Goal: Understand process/instructions

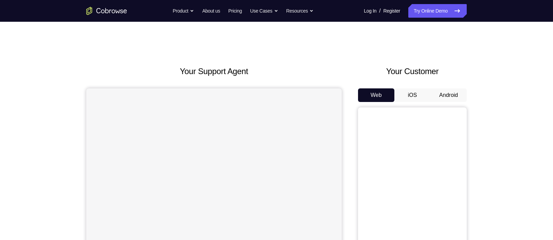
drag, startPoint x: 0, startPoint y: 0, endPoint x: 336, endPoint y: 78, distance: 345.3
click at [336, 78] on div "Your Support Agent" at bounding box center [214, 190] width 256 height 251
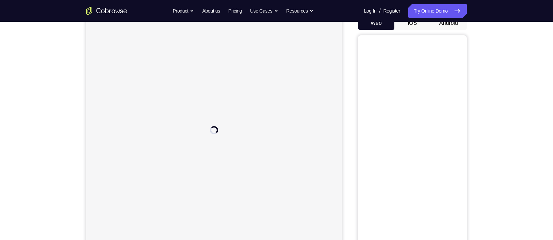
scroll to position [70, 0]
click at [439, 23] on button "Android" at bounding box center [449, 25] width 36 height 14
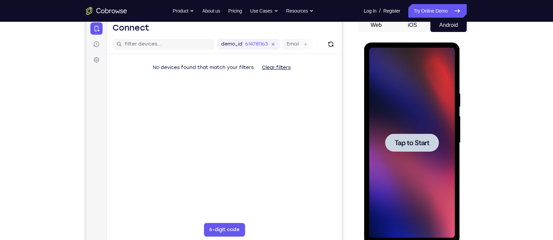
scroll to position [0, 0]
click at [408, 142] on span "Tap to Start" at bounding box center [412, 142] width 35 height 7
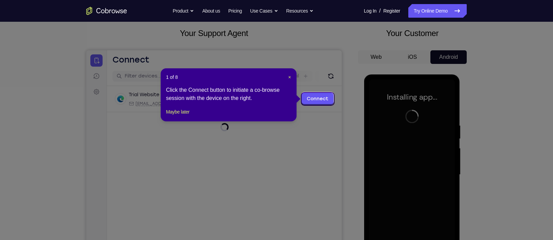
scroll to position [37, 0]
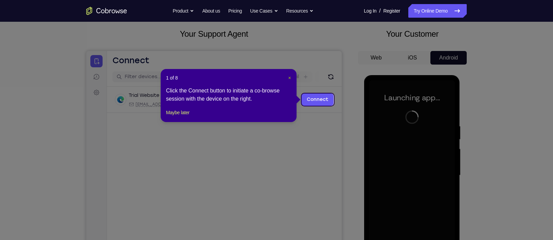
click at [290, 76] on span "×" at bounding box center [289, 77] width 3 height 5
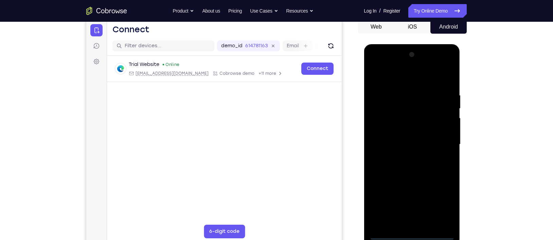
scroll to position [69, 0]
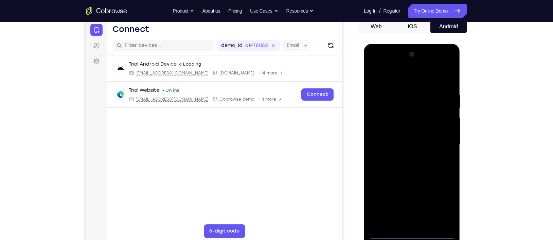
click at [415, 188] on div at bounding box center [412, 144] width 86 height 190
click at [439, 188] on div at bounding box center [412, 144] width 86 height 190
click at [390, 78] on div at bounding box center [412, 144] width 86 height 190
click at [439, 146] on div at bounding box center [412, 144] width 86 height 190
click at [420, 188] on div at bounding box center [412, 144] width 86 height 190
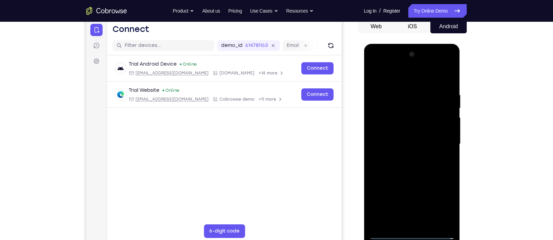
click at [421, 188] on div at bounding box center [412, 144] width 86 height 190
click at [403, 141] on div at bounding box center [412, 144] width 86 height 190
click at [402, 128] on div at bounding box center [412, 144] width 86 height 190
click at [410, 145] on div at bounding box center [412, 144] width 86 height 190
click at [414, 164] on div at bounding box center [412, 144] width 86 height 190
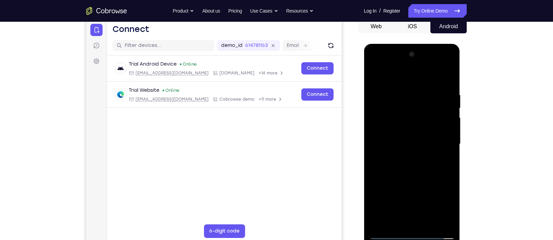
click at [405, 160] on div at bounding box center [412, 144] width 86 height 190
click at [416, 165] on div at bounding box center [412, 144] width 86 height 190
click at [387, 188] on div at bounding box center [412, 144] width 86 height 190
click at [403, 176] on div at bounding box center [412, 144] width 86 height 190
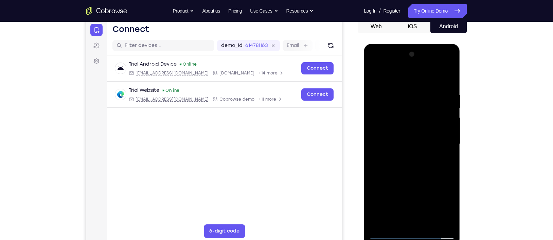
scroll to position [93, 0]
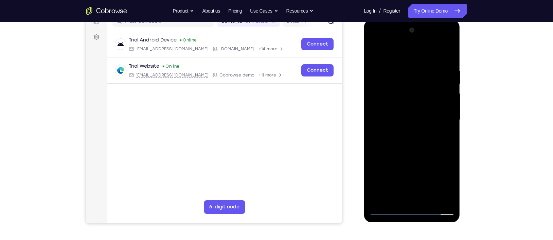
click at [391, 98] on div at bounding box center [412, 120] width 86 height 190
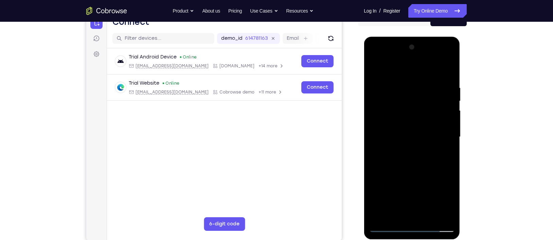
scroll to position [75, 0]
click at [408, 156] on div at bounding box center [412, 137] width 86 height 190
click at [407, 120] on div at bounding box center [412, 137] width 86 height 190
click at [414, 163] on div at bounding box center [412, 137] width 86 height 190
click at [439, 120] on div at bounding box center [412, 137] width 86 height 190
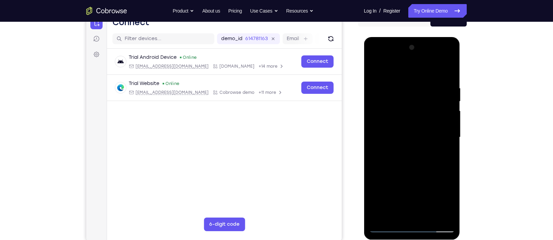
click at [439, 120] on div at bounding box center [412, 137] width 86 height 190
click at [438, 132] on div at bounding box center [412, 137] width 86 height 190
click at [434, 132] on div at bounding box center [412, 137] width 86 height 190
click at [407, 160] on div at bounding box center [412, 137] width 86 height 190
click at [401, 134] on div at bounding box center [412, 137] width 86 height 190
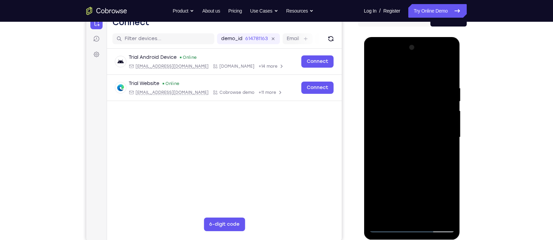
drag, startPoint x: 384, startPoint y: 74, endPoint x: 459, endPoint y: 80, distance: 74.6
click at [439, 80] on div at bounding box center [412, 138] width 96 height 203
click at [426, 158] on div at bounding box center [412, 137] width 86 height 190
click at [439, 119] on div at bounding box center [412, 137] width 86 height 190
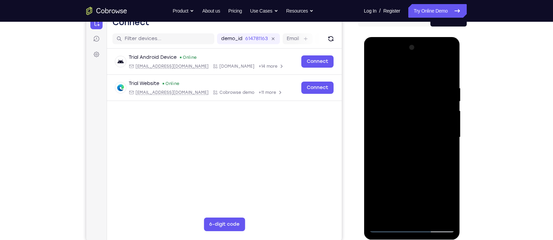
click at [439, 132] on div at bounding box center [412, 137] width 86 height 190
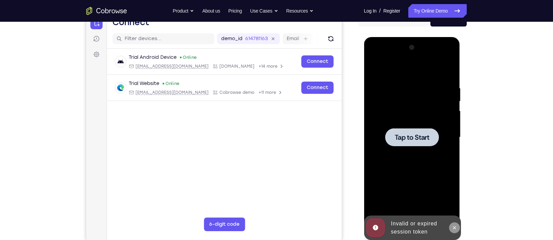
click at [439, 188] on icon at bounding box center [454, 227] width 5 height 5
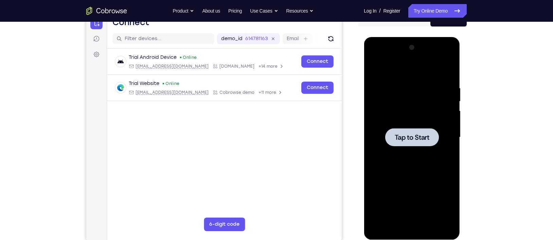
click at [400, 137] on span "Tap to Start" at bounding box center [412, 137] width 35 height 7
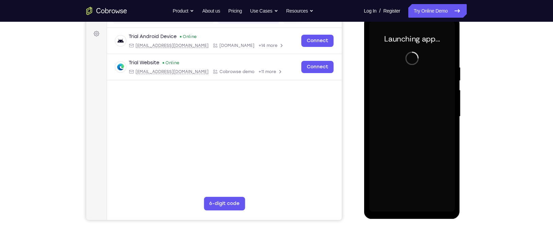
scroll to position [97, 0]
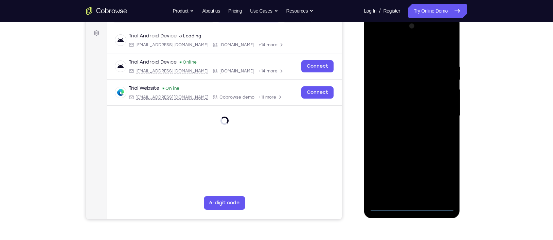
click at [413, 188] on div at bounding box center [412, 116] width 86 height 190
click at [439, 178] on div at bounding box center [412, 116] width 86 height 190
click at [398, 46] on div at bounding box center [412, 116] width 86 height 190
click at [439, 114] on div at bounding box center [412, 116] width 86 height 190
click at [404, 127] on div at bounding box center [412, 116] width 86 height 190
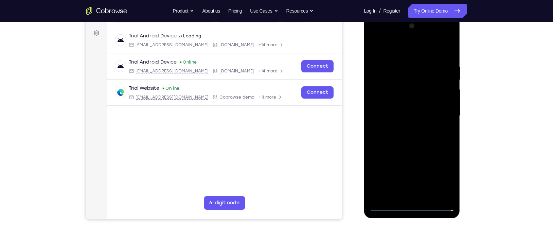
click at [403, 113] on div at bounding box center [412, 116] width 86 height 190
click at [404, 103] on div at bounding box center [412, 116] width 86 height 190
click at [411, 118] on div at bounding box center [412, 116] width 86 height 190
click at [407, 138] on div at bounding box center [412, 116] width 86 height 190
click at [415, 134] on div at bounding box center [412, 116] width 86 height 190
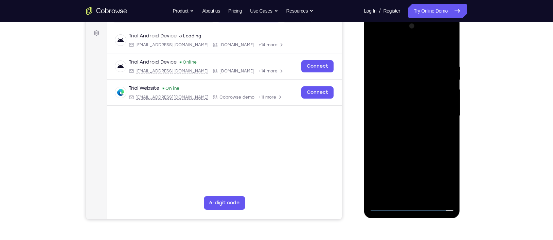
click at [413, 139] on div at bounding box center [412, 116] width 86 height 190
click at [418, 137] on div at bounding box center [412, 116] width 86 height 190
click at [408, 137] on div at bounding box center [412, 116] width 86 height 190
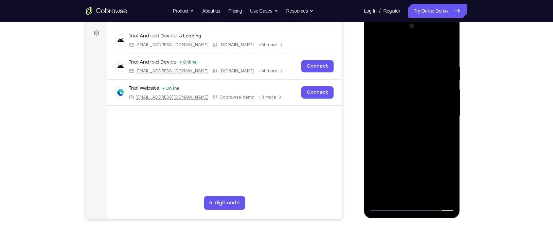
click at [439, 123] on div at bounding box center [412, 116] width 86 height 190
click at [439, 101] on div at bounding box center [412, 116] width 86 height 190
click at [426, 117] on div at bounding box center [412, 116] width 86 height 190
click at [418, 142] on div at bounding box center [412, 116] width 86 height 190
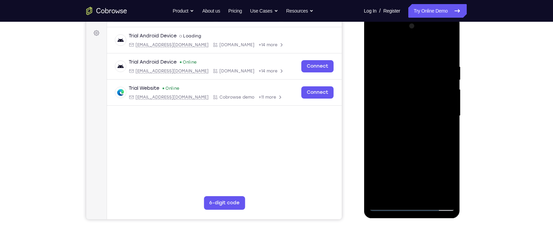
click at [415, 134] on div at bounding box center [412, 116] width 86 height 190
click at [415, 141] on div at bounding box center [412, 116] width 86 height 190
drag, startPoint x: 390, startPoint y: 51, endPoint x: 826, endPoint y: 72, distance: 435.9
click at [439, 57] on html "Online web based iOS Simulators and Android Emulators. Run iPhone, iPad, Mobile…" at bounding box center [412, 118] width 97 height 204
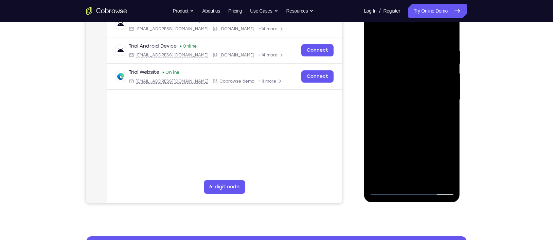
scroll to position [112, 0]
click at [413, 118] on div at bounding box center [412, 100] width 86 height 190
click at [439, 108] on div at bounding box center [412, 100] width 86 height 190
click at [439, 86] on div at bounding box center [412, 100] width 86 height 190
click at [428, 96] on div at bounding box center [412, 100] width 86 height 190
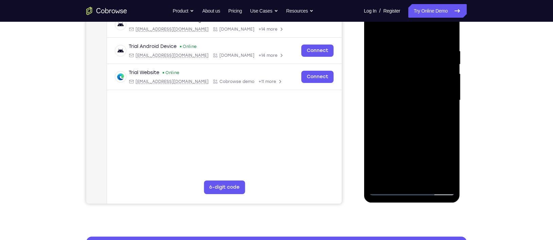
click at [439, 124] on div at bounding box center [412, 100] width 86 height 190
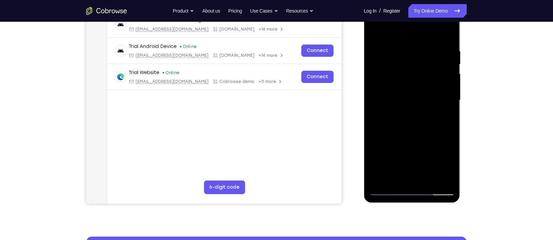
click at [439, 124] on div at bounding box center [412, 100] width 86 height 190
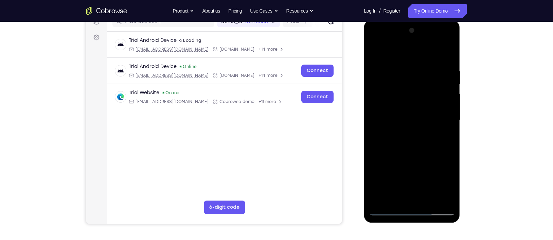
scroll to position [92, 0]
click at [421, 139] on div at bounding box center [412, 120] width 86 height 190
click at [439, 131] on div at bounding box center [412, 120] width 86 height 190
click at [439, 107] on div at bounding box center [412, 120] width 86 height 190
click at [429, 122] on div at bounding box center [412, 120] width 86 height 190
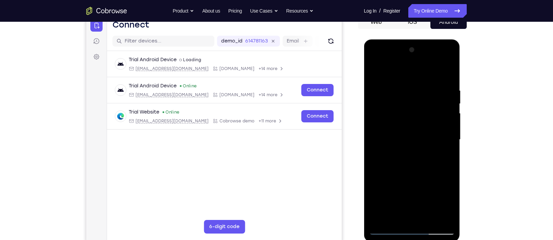
scroll to position [72, 0]
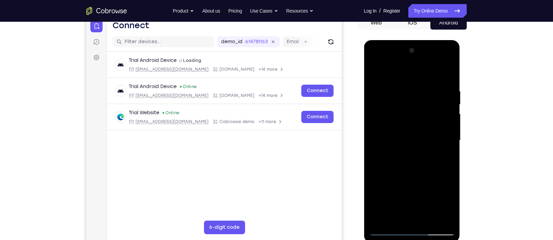
click at [407, 163] on div at bounding box center [412, 140] width 86 height 190
click at [418, 162] on div at bounding box center [412, 140] width 86 height 190
click at [412, 162] on div at bounding box center [412, 140] width 86 height 190
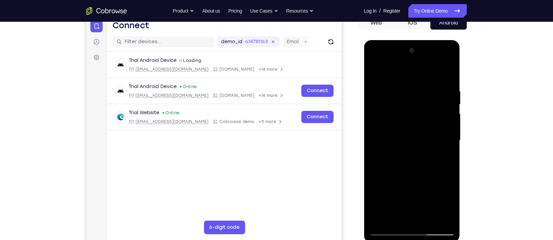
click at [414, 150] on div at bounding box center [412, 140] width 86 height 190
click at [410, 160] on div at bounding box center [412, 140] width 86 height 190
click at [404, 145] on div at bounding box center [412, 140] width 86 height 190
